Goal: Task Accomplishment & Management: Manage account settings

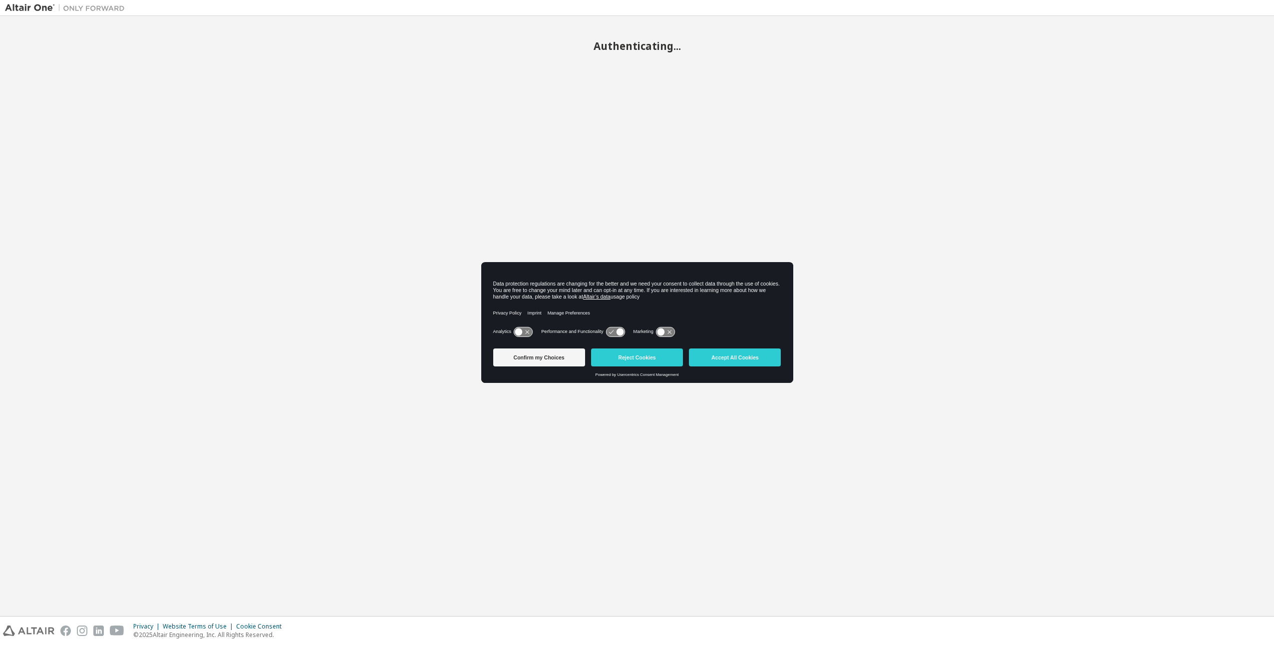
click at [727, 353] on button "Accept All Cookies" at bounding box center [735, 357] width 92 height 18
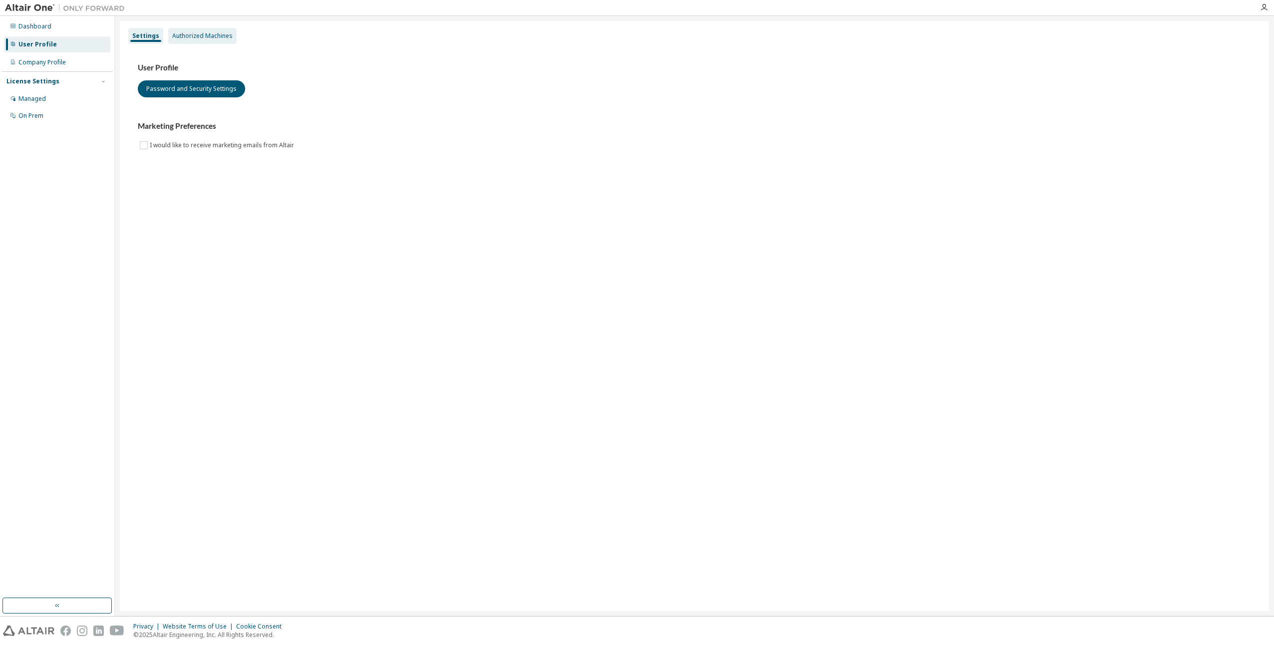
click at [219, 35] on div "Authorized Machines" at bounding box center [202, 36] width 60 height 8
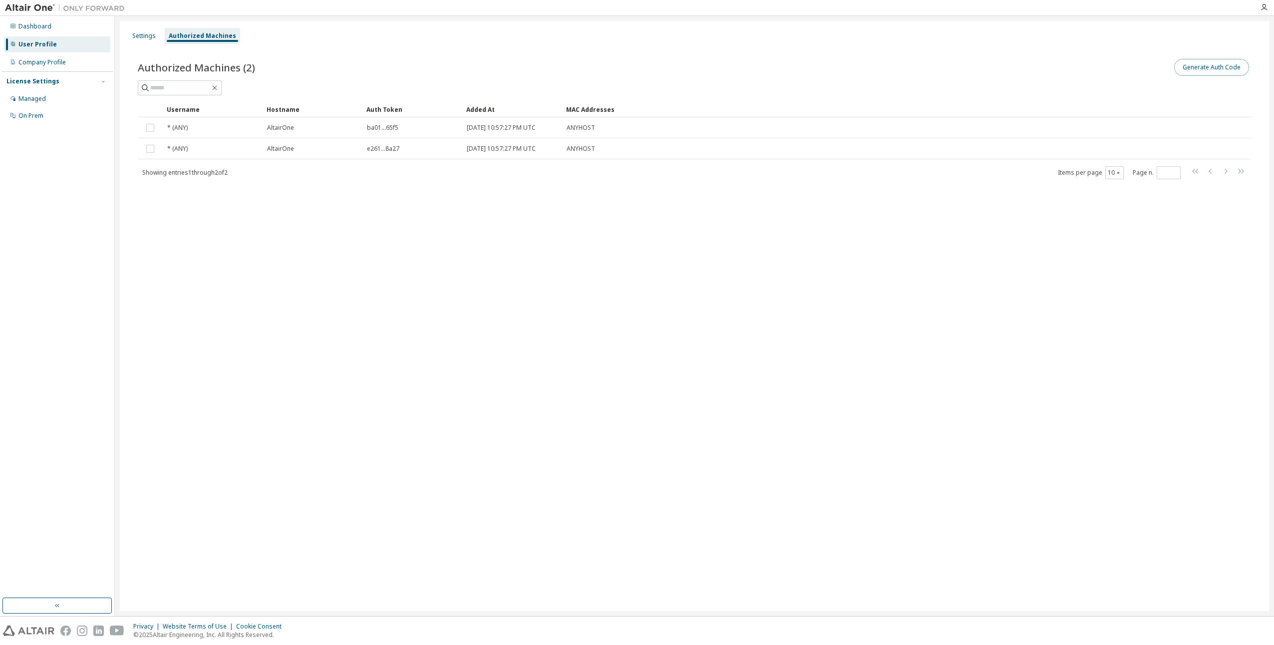
click at [1196, 63] on button "Generate Auth Code" at bounding box center [1211, 67] width 75 height 17
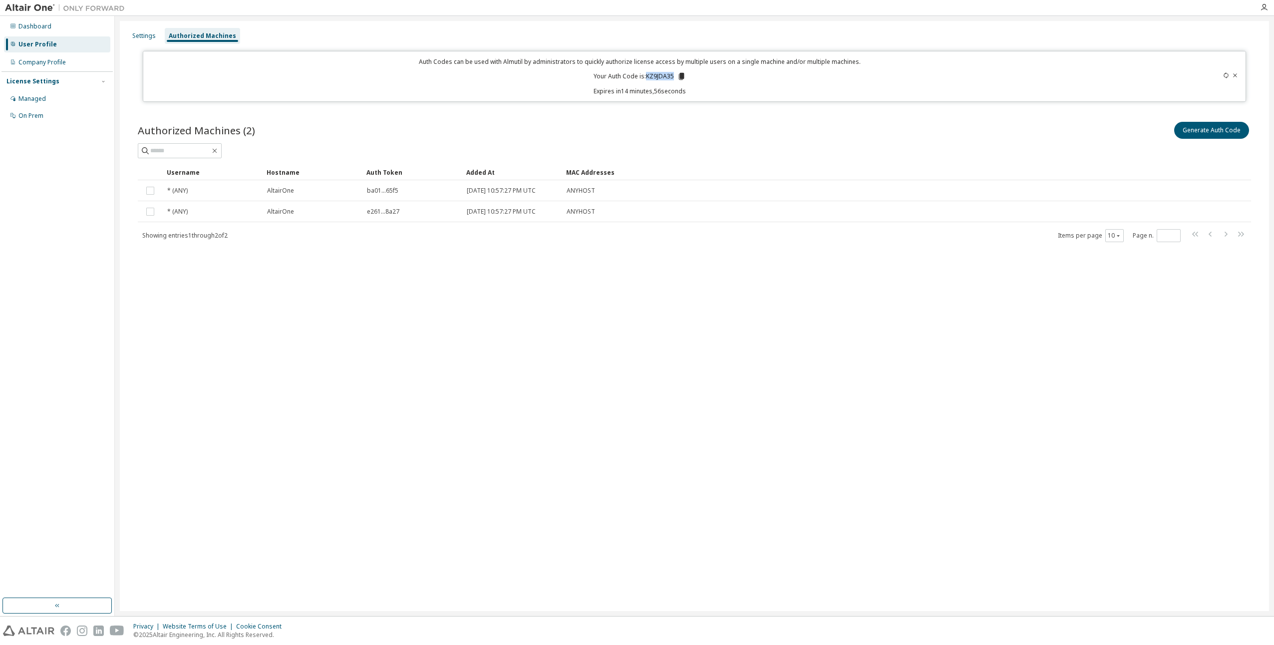
drag, startPoint x: 646, startPoint y: 76, endPoint x: 673, endPoint y: 78, distance: 26.5
click at [673, 78] on p "Your Auth Code is: KZ9JDA35" at bounding box center [639, 76] width 92 height 9
copy p "KZ9JDA35"
click at [485, 467] on div "Settings Authorized Machines Auth Codes can be used with Almutil by administrat…" at bounding box center [694, 316] width 1149 height 590
click at [272, 381] on div "Settings Authorized Machines Auth Codes can be used with Almutil by administrat…" at bounding box center [694, 316] width 1149 height 590
